Goal: Information Seeking & Learning: Check status

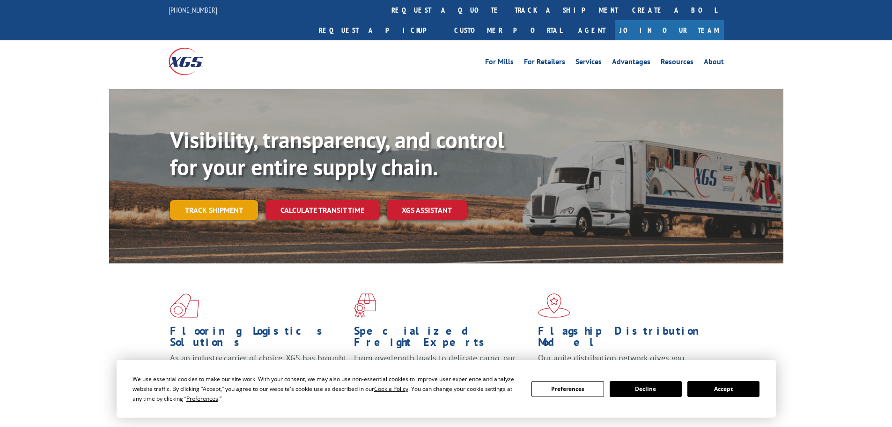
click at [195, 200] on link "Track shipment" at bounding box center [214, 210] width 88 height 20
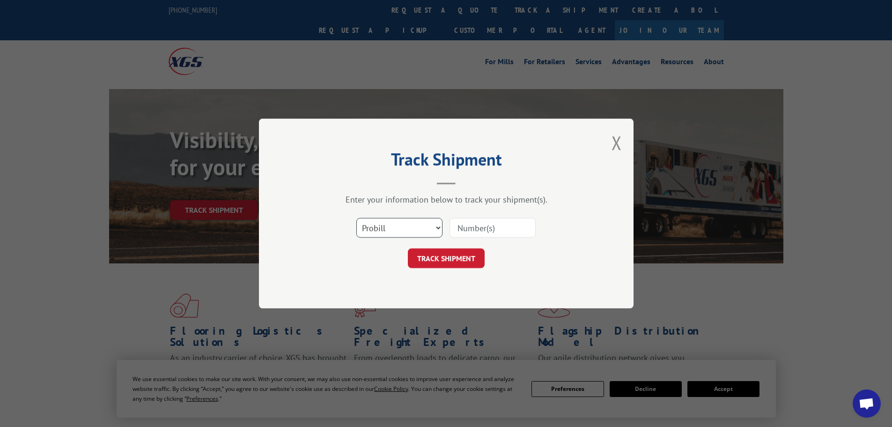
click at [432, 229] on select "Select category... Probill BOL PO" at bounding box center [399, 228] width 86 height 20
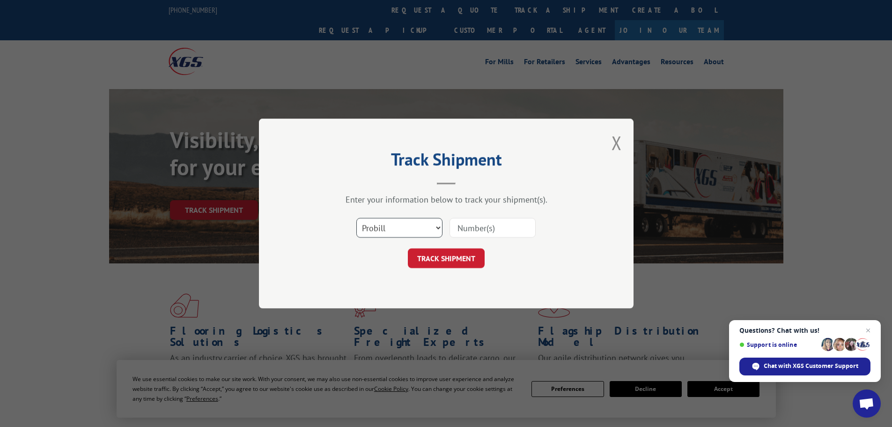
select select "po"
click at [356, 218] on select "Select category... Probill BOL PO" at bounding box center [399, 228] width 86 height 20
drag, startPoint x: 477, startPoint y: 218, endPoint x: 477, endPoint y: 228, distance: 9.4
click at [477, 220] on input at bounding box center [493, 228] width 86 height 20
paste input "4746659601"
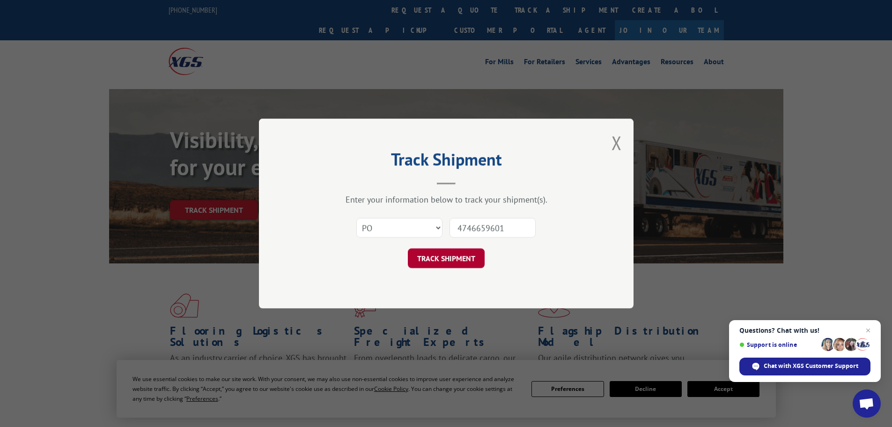
type input "4746659601"
click at [436, 258] on button "TRACK SHIPMENT" at bounding box center [446, 258] width 77 height 20
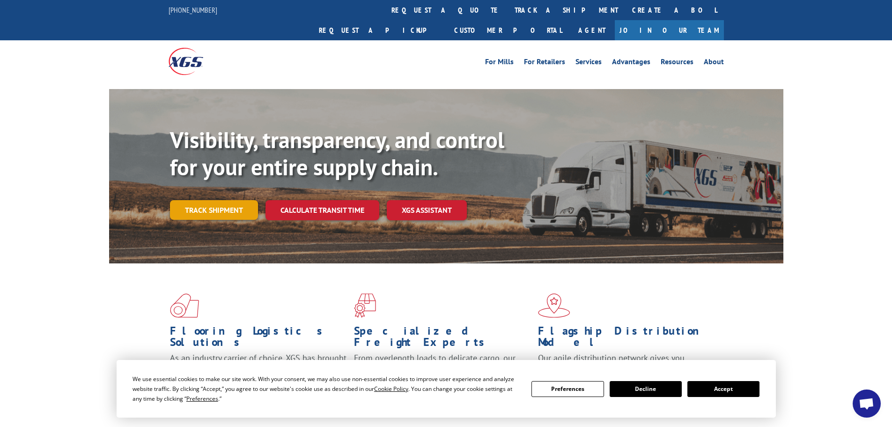
click at [214, 200] on link "Track shipment" at bounding box center [214, 210] width 88 height 20
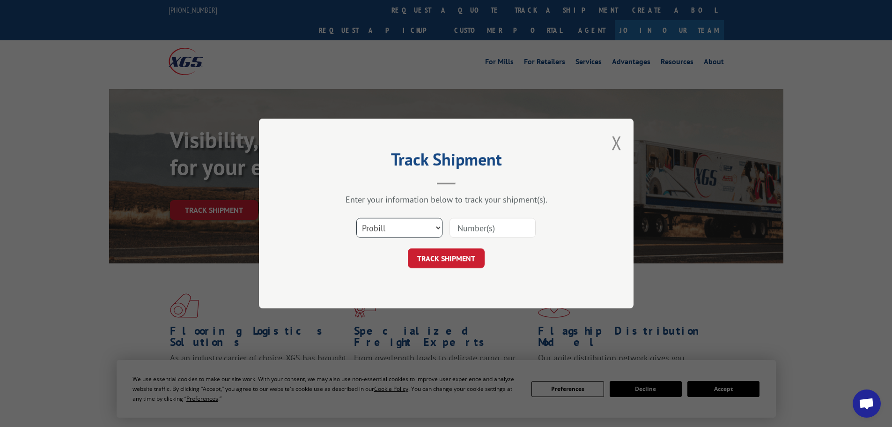
click at [405, 237] on select "Select category... Probill BOL PO" at bounding box center [399, 228] width 86 height 20
select select "po"
click at [356, 218] on select "Select category... Probill BOL PO" at bounding box center [399, 228] width 86 height 20
click at [474, 228] on input at bounding box center [493, 228] width 86 height 20
paste input "54472110"
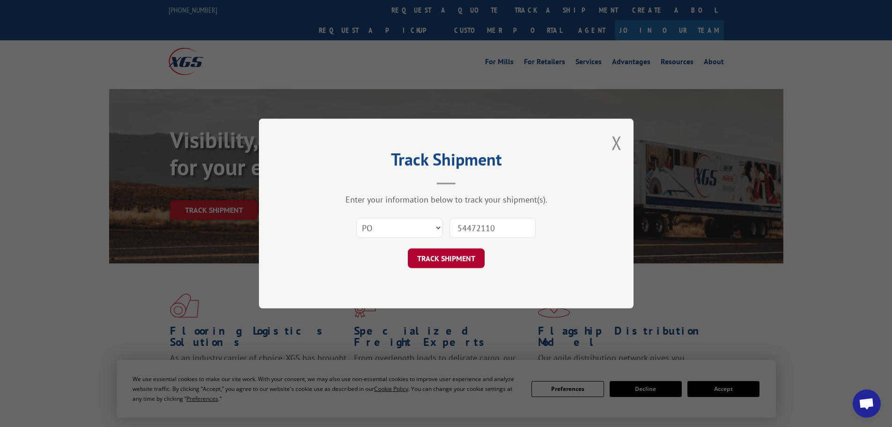
type input "54472110"
click at [447, 253] on button "TRACK SHIPMENT" at bounding box center [446, 258] width 77 height 20
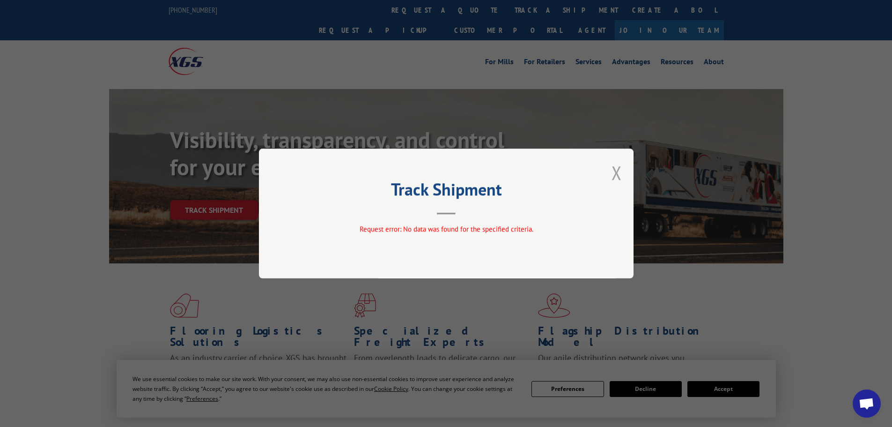
click at [618, 170] on button "Close modal" at bounding box center [617, 172] width 10 height 25
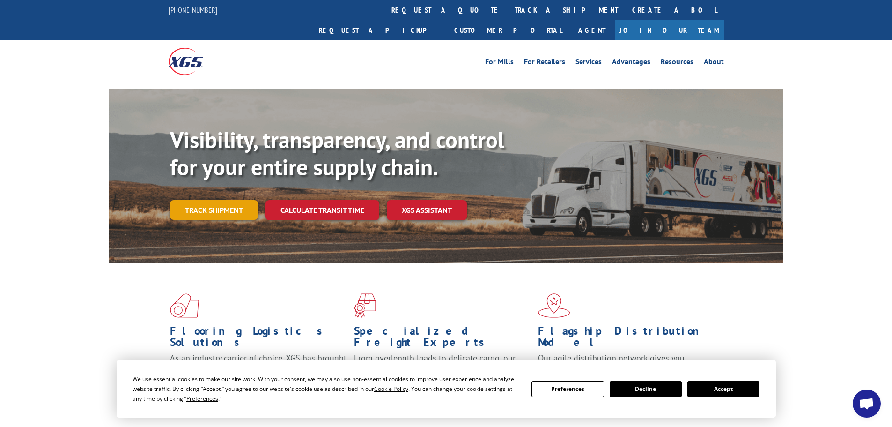
click at [244, 200] on link "Track shipment" at bounding box center [214, 210] width 88 height 20
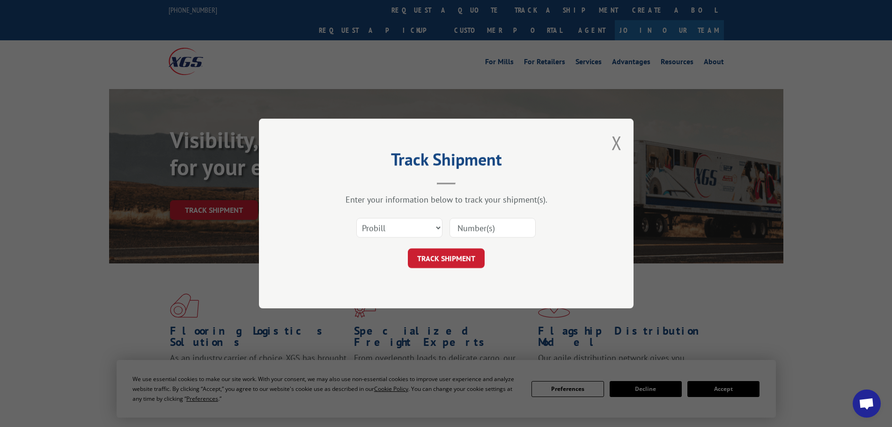
click at [387, 240] on div "Select category... Probill BOL PO" at bounding box center [446, 227] width 281 height 31
click at [388, 219] on select "Select category... Probill BOL PO" at bounding box center [399, 228] width 86 height 20
select select "po"
click at [356, 218] on select "Select category... Probill BOL PO" at bounding box center [399, 228] width 86 height 20
click at [499, 216] on div "Select category... Probill BOL PO" at bounding box center [446, 227] width 281 height 31
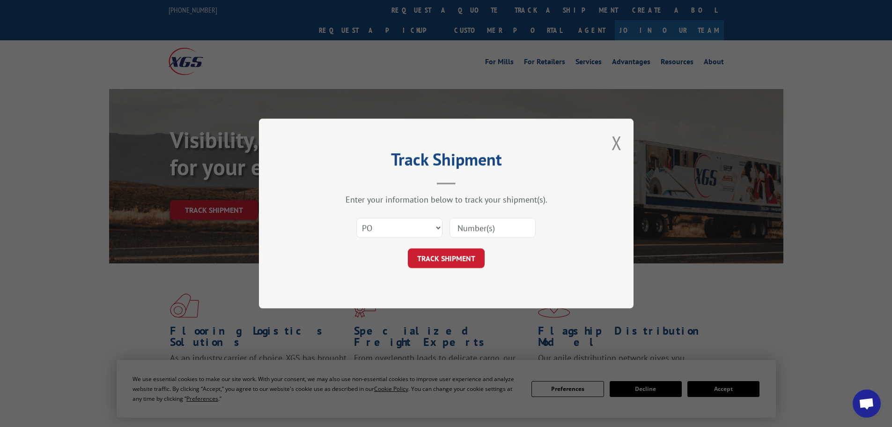
click at [496, 231] on input at bounding box center [493, 228] width 86 height 20
paste input "47466596"
type input "47466596"
click at [463, 257] on button "TRACK SHIPMENT" at bounding box center [446, 258] width 77 height 20
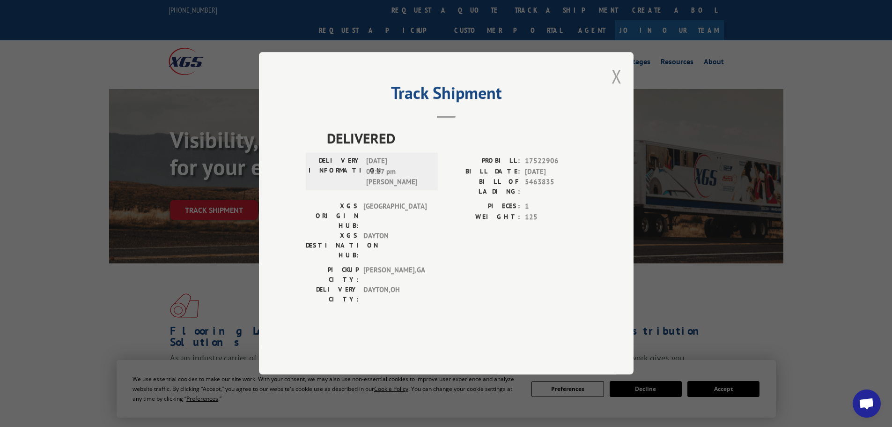
click at [614, 89] on button "Close modal" at bounding box center [617, 76] width 10 height 25
